Goal: Information Seeking & Learning: Learn about a topic

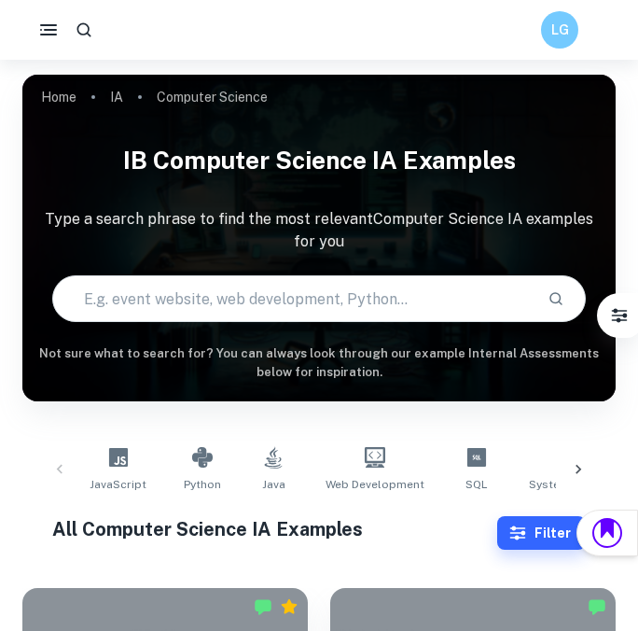
scroll to position [515, 0]
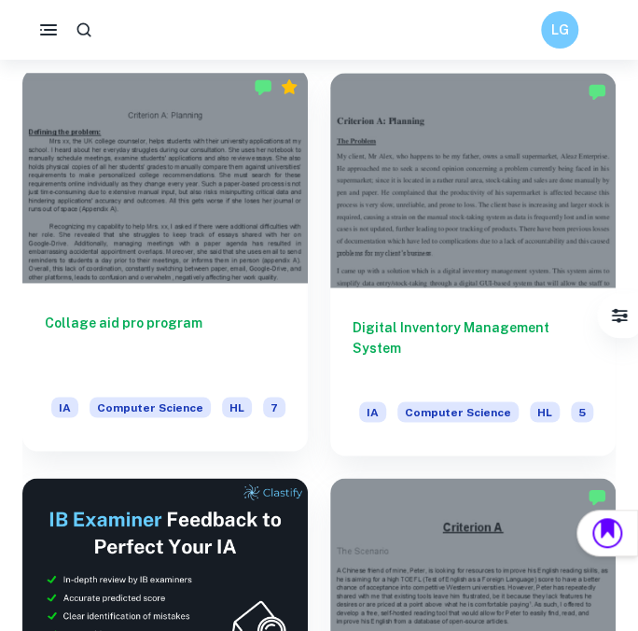
click at [142, 320] on h6 "Collage aid pro program" at bounding box center [165, 344] width 241 height 62
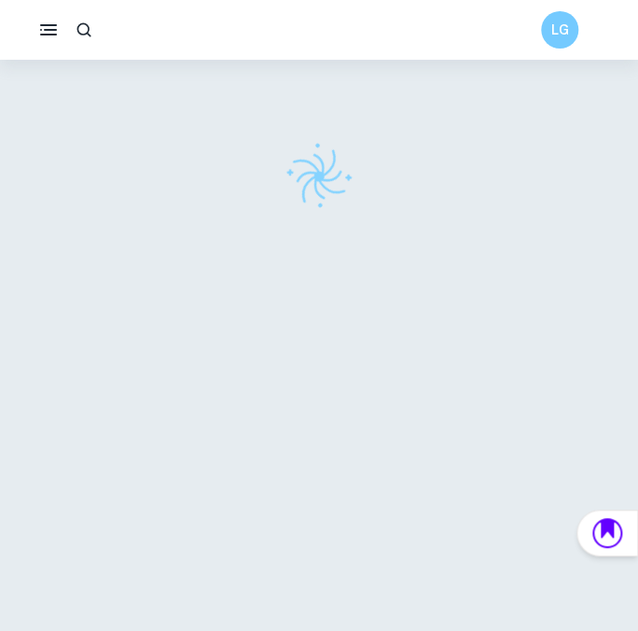
scroll to position [2, 0]
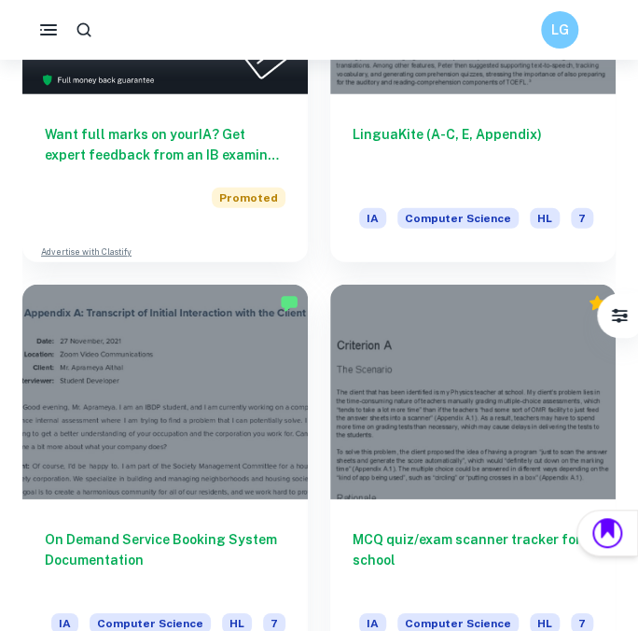
scroll to position [1112, 0]
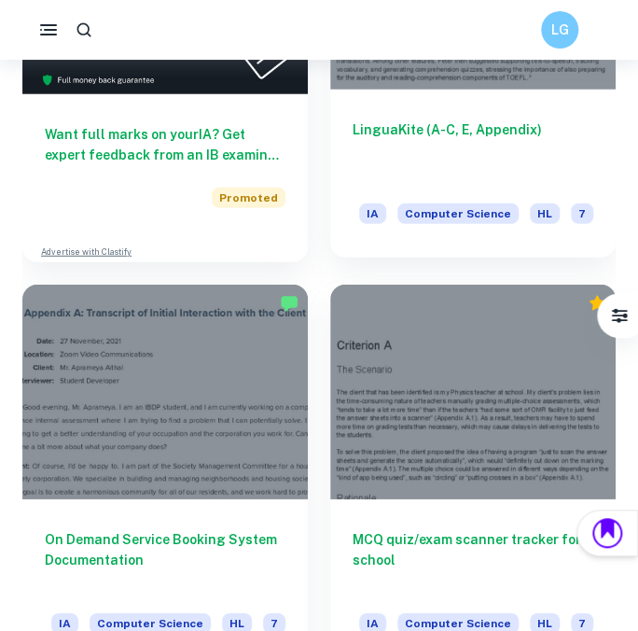
click at [387, 157] on h6 "LinguaKite (A-C, E, Appendix)" at bounding box center [473, 150] width 241 height 62
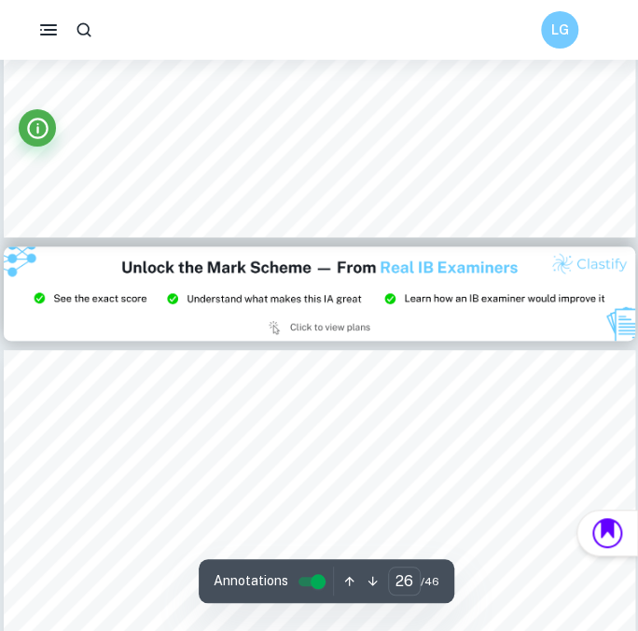
scroll to position [23193, 0]
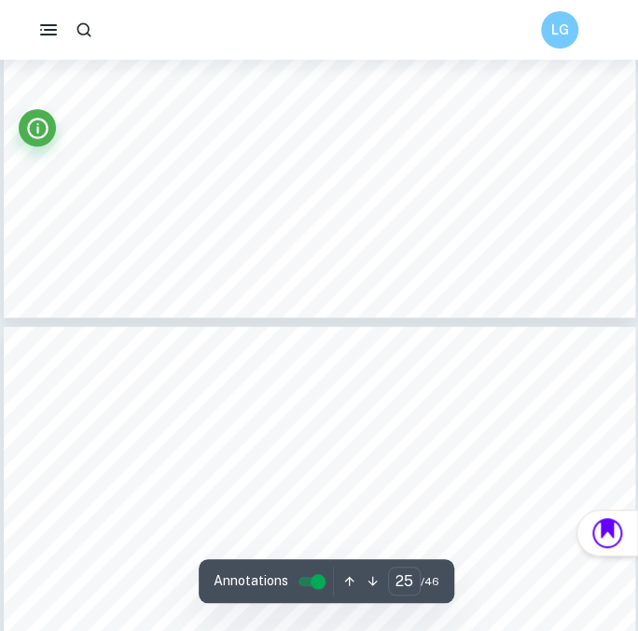
type input "24"
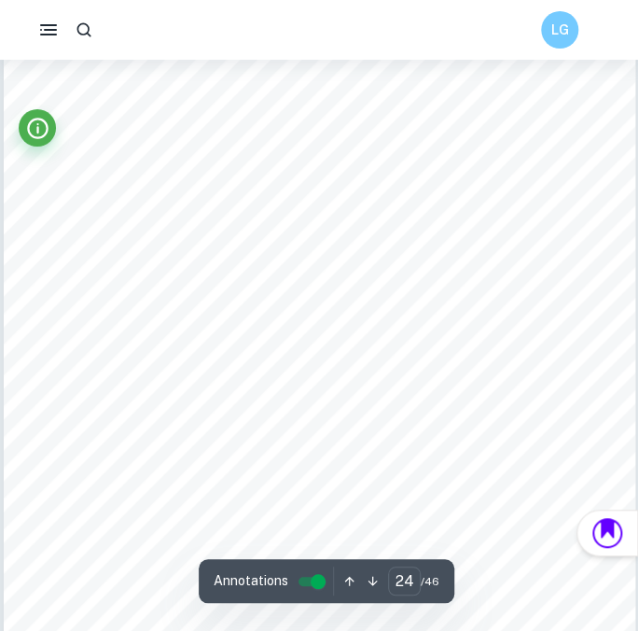
scroll to position [21070, 0]
